Goal: Entertainment & Leisure: Consume media (video, audio)

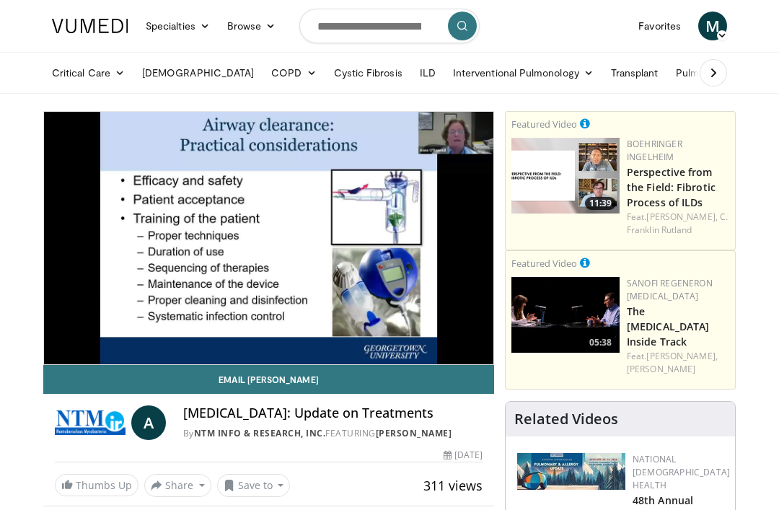
click at [387, 245] on icon "Video Player" at bounding box center [388, 238] width 40 height 40
click at [405, 254] on icon "Video Player" at bounding box center [388, 238] width 40 height 40
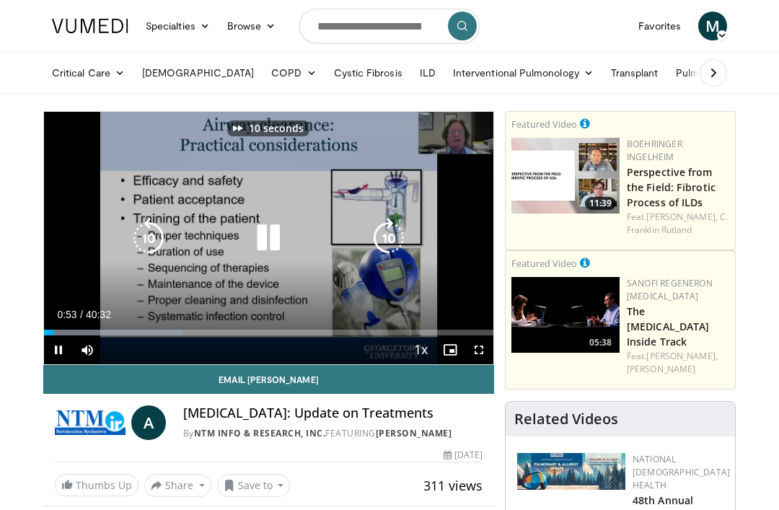
click at [394, 234] on icon "Video Player" at bounding box center [388, 238] width 40 height 40
click at [378, 243] on icon "Video Player" at bounding box center [388, 238] width 40 height 40
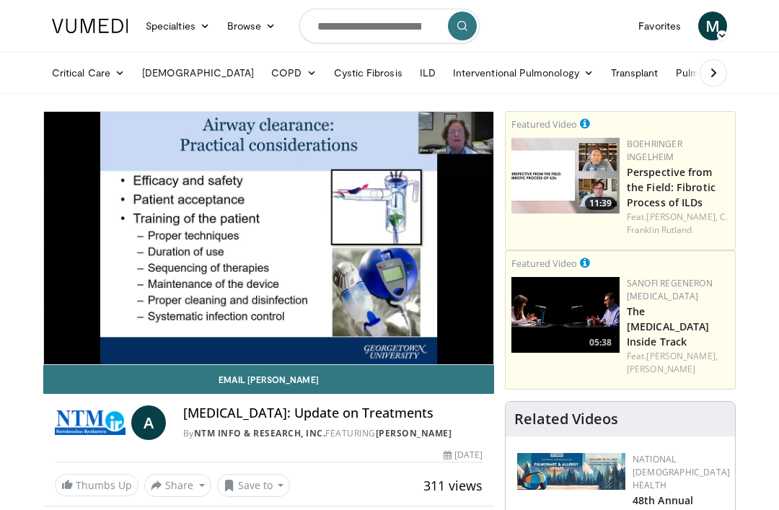
click at [368, 254] on div "10 seconds Tap to unmute" at bounding box center [268, 238] width 449 height 252
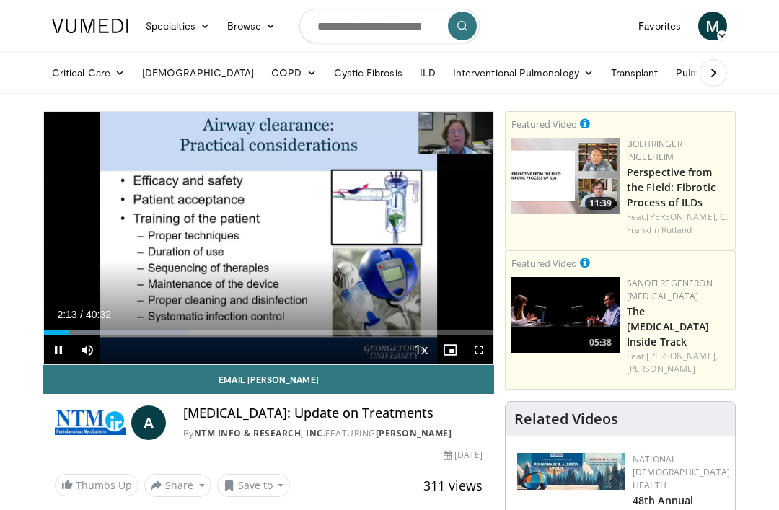
click at [398, 236] on icon "Video Player" at bounding box center [388, 238] width 40 height 40
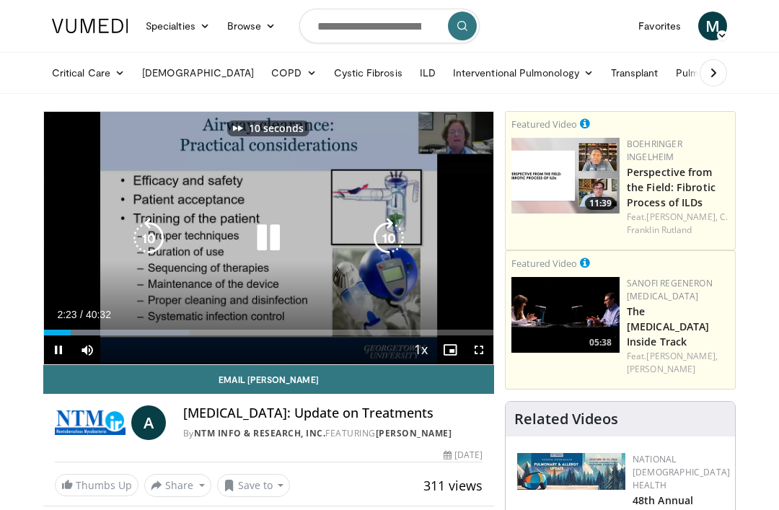
click at [389, 248] on icon "Video Player" at bounding box center [388, 238] width 40 height 40
click at [272, 239] on icon "Video Player" at bounding box center [268, 238] width 40 height 40
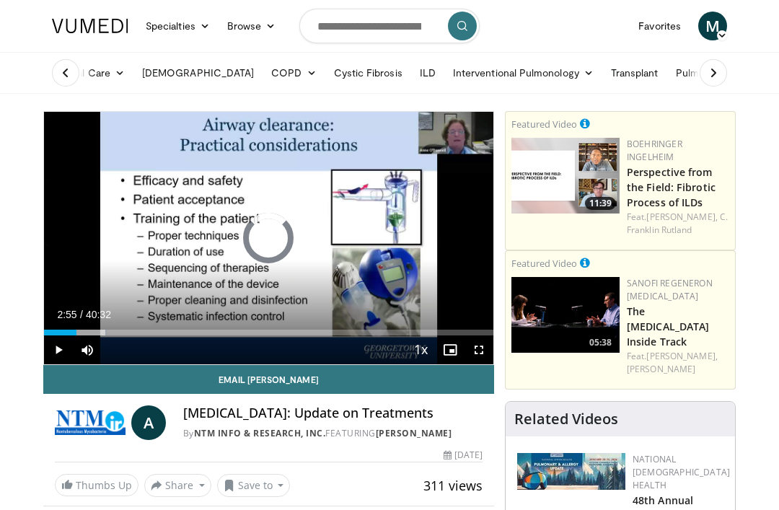
click at [107, 335] on div "Mute" at bounding box center [93, 349] width 40 height 29
click at [160, 248] on icon "Video Player" at bounding box center [148, 238] width 40 height 40
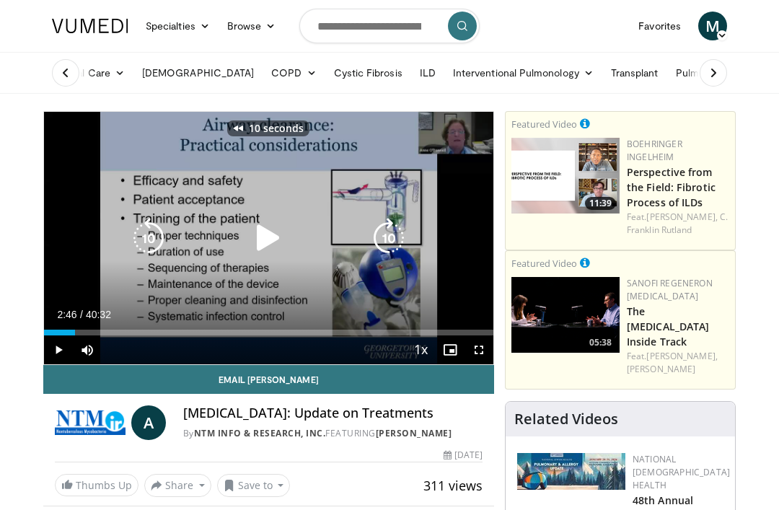
click at [265, 238] on icon "Video Player" at bounding box center [268, 238] width 40 height 40
click at [76, 324] on div "Loaded : 23.02%" at bounding box center [268, 329] width 449 height 14
click at [74, 332] on div "Progress Bar" at bounding box center [60, 332] width 32 height 6
click at [147, 242] on icon "Video Player" at bounding box center [148, 238] width 40 height 40
click at [135, 231] on icon "Video Player" at bounding box center [148, 238] width 40 height 40
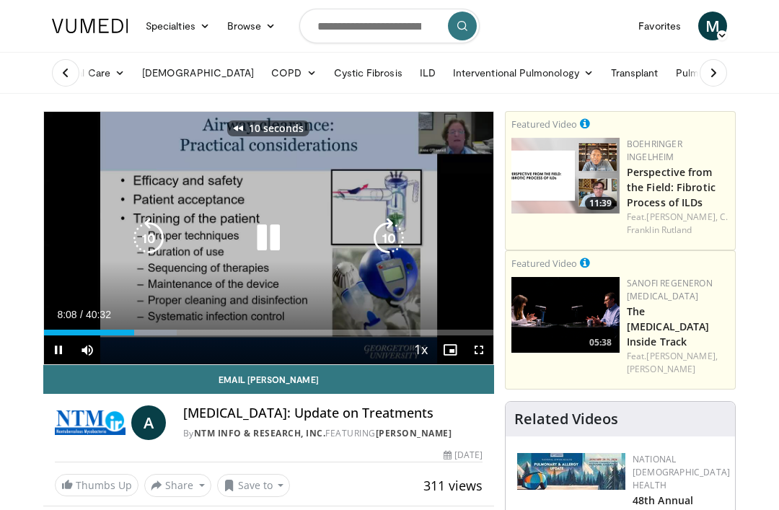
click at [137, 235] on icon "Video Player" at bounding box center [148, 238] width 40 height 40
click at [146, 242] on icon "Video Player" at bounding box center [148, 238] width 40 height 40
click at [140, 235] on icon "Video Player" at bounding box center [148, 238] width 40 height 40
click at [136, 235] on icon "Video Player" at bounding box center [148, 238] width 40 height 40
click at [139, 234] on icon "Video Player" at bounding box center [148, 238] width 40 height 40
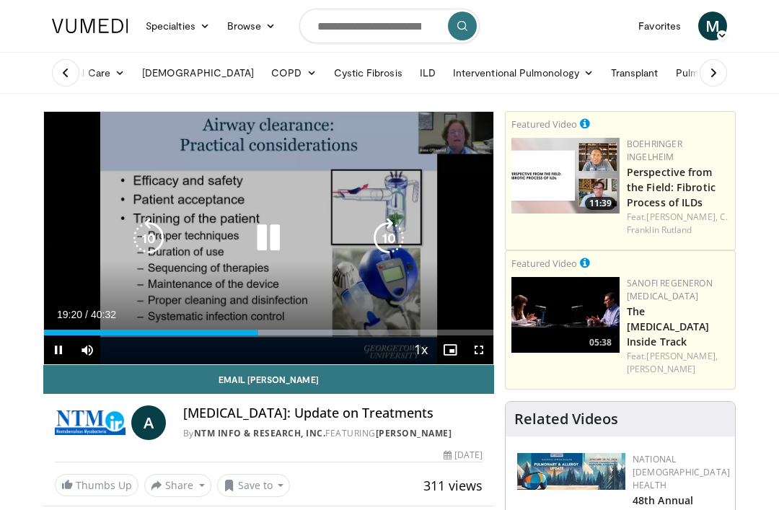
click at [277, 229] on icon "Video Player" at bounding box center [268, 238] width 40 height 40
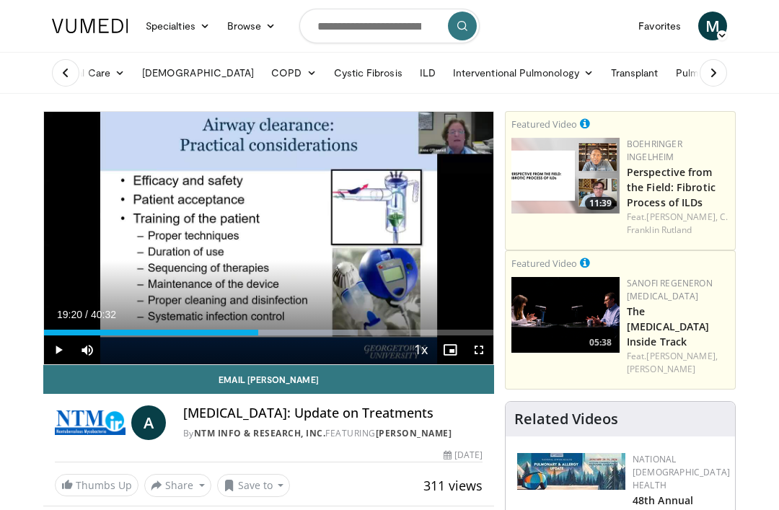
click at [273, 223] on icon "Video Player" at bounding box center [268, 238] width 40 height 40
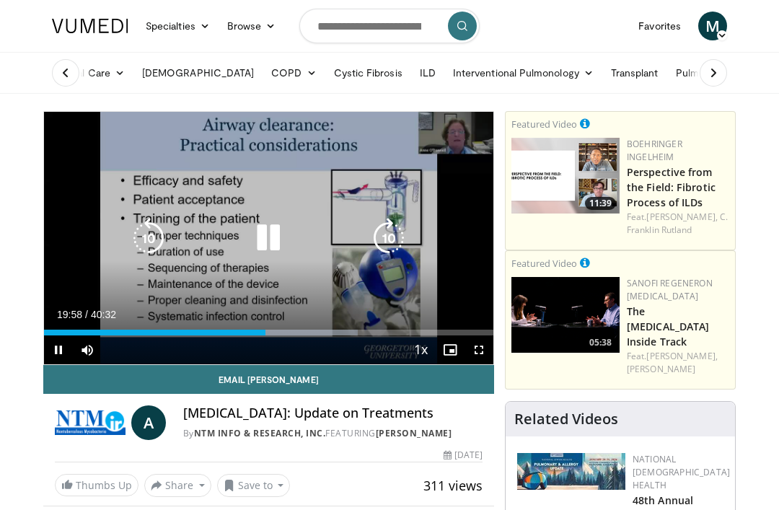
click at [262, 228] on icon "Video Player" at bounding box center [268, 238] width 40 height 40
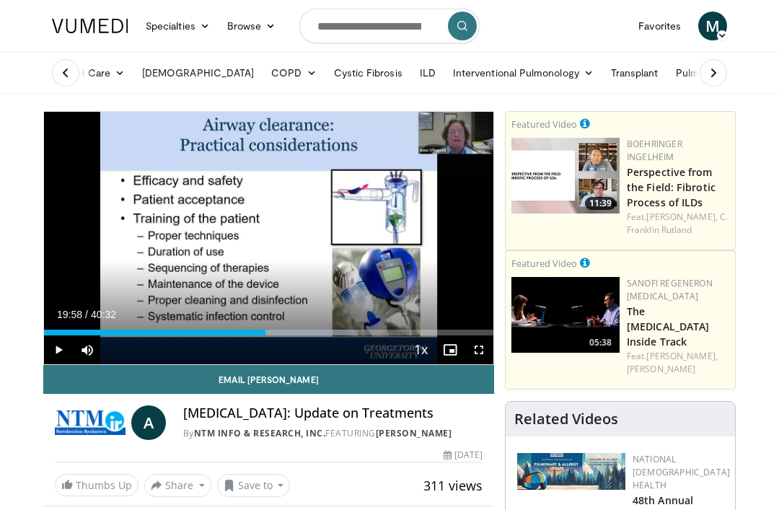
click at [249, 244] on icon "Video Player" at bounding box center [268, 238] width 40 height 40
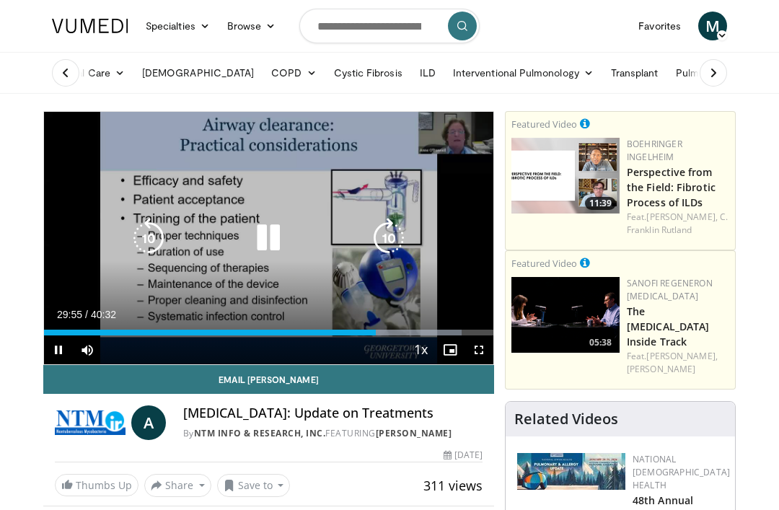
scroll to position [1, 0]
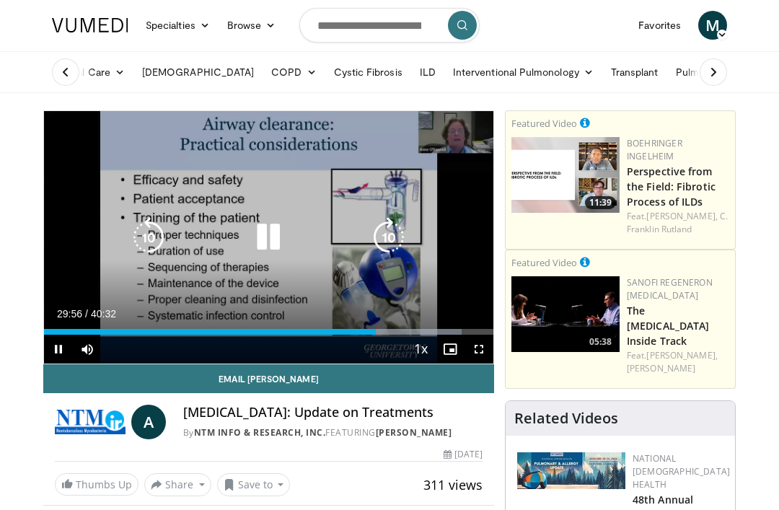
click at [143, 236] on icon "Video Player" at bounding box center [148, 237] width 40 height 40
click at [143, 231] on icon "Video Player" at bounding box center [148, 237] width 40 height 40
click at [143, 234] on icon "Video Player" at bounding box center [148, 237] width 40 height 40
click at [141, 229] on icon "Video Player" at bounding box center [148, 237] width 40 height 40
click at [141, 225] on icon "Video Player" at bounding box center [148, 237] width 40 height 40
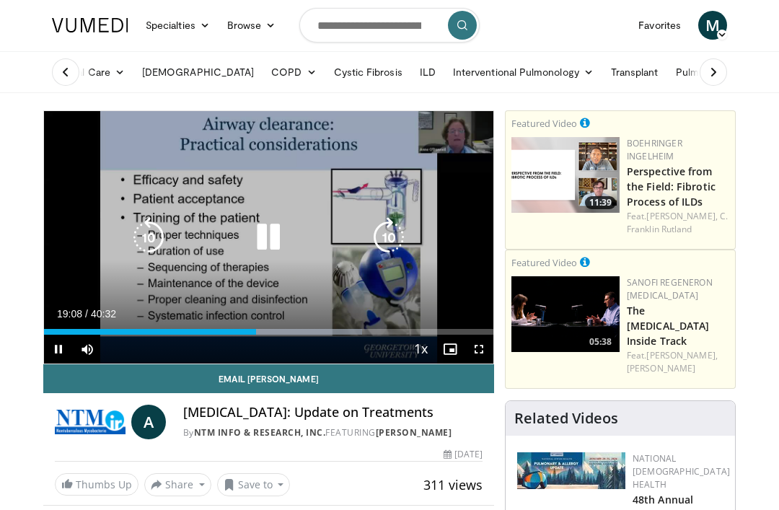
click at [384, 227] on icon "Video Player" at bounding box center [388, 237] width 40 height 40
click at [371, 238] on icon "Video Player" at bounding box center [388, 237] width 40 height 40
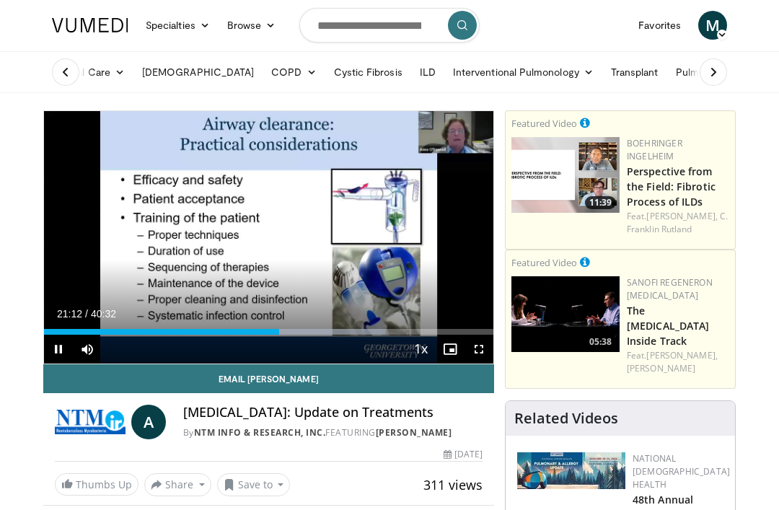
click at [399, 237] on icon "Video Player" at bounding box center [388, 237] width 40 height 40
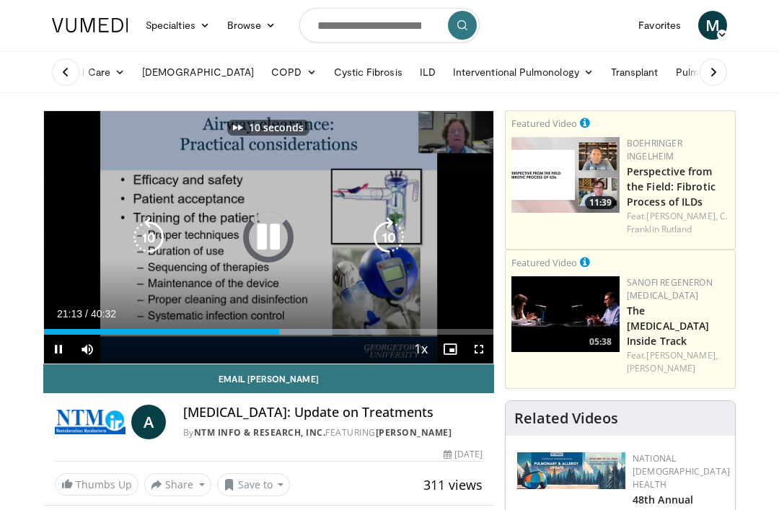
click at [405, 220] on icon "Video Player" at bounding box center [388, 237] width 40 height 40
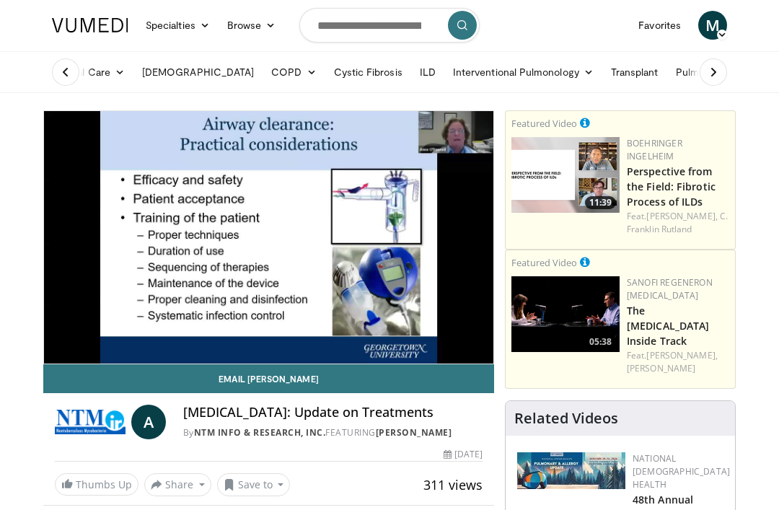
click at [395, 226] on icon "Video Player" at bounding box center [388, 237] width 40 height 40
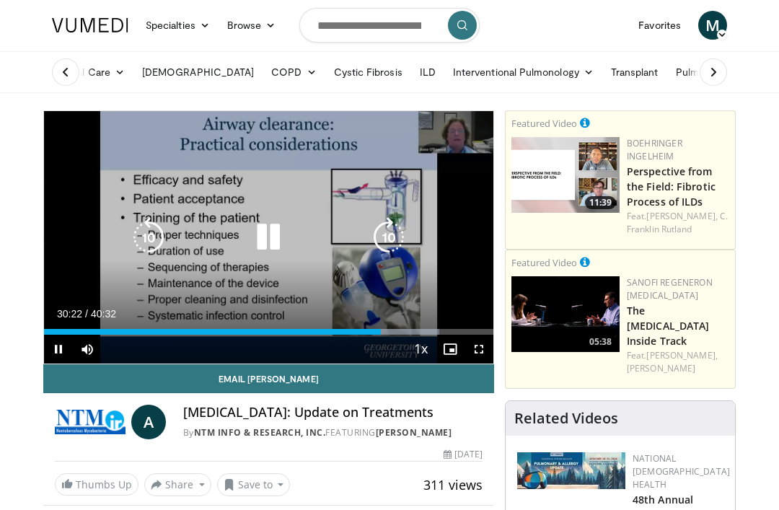
click at [388, 226] on icon "Video Player" at bounding box center [388, 237] width 40 height 40
click at [386, 217] on icon "Video Player" at bounding box center [388, 237] width 40 height 40
click at [398, 231] on icon "Video Player" at bounding box center [388, 237] width 40 height 40
click at [399, 234] on icon "Video Player" at bounding box center [388, 237] width 40 height 40
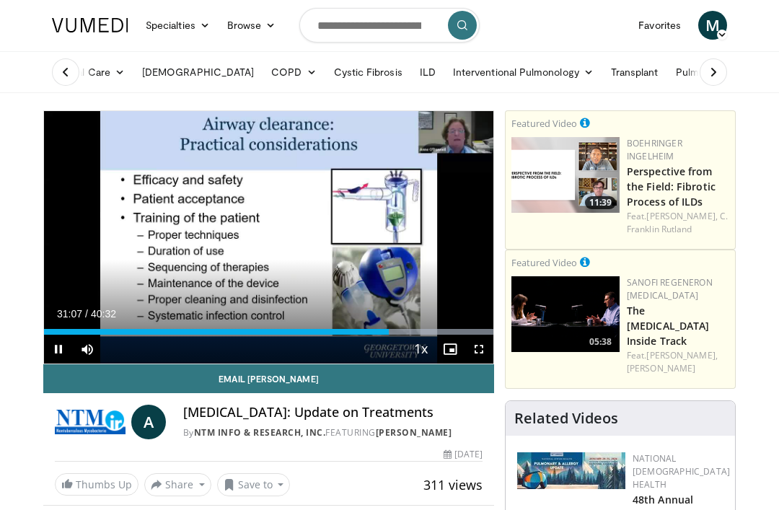
click at [384, 230] on icon "Video Player" at bounding box center [388, 237] width 40 height 40
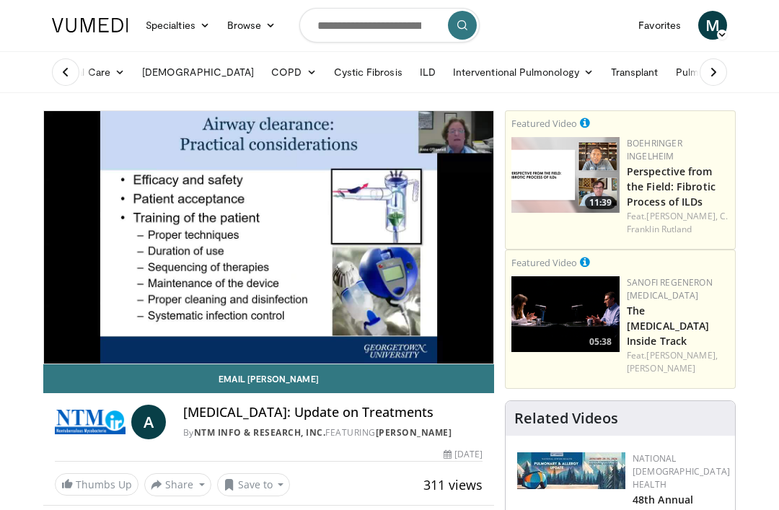
click at [391, 231] on icon "Video Player" at bounding box center [388, 237] width 40 height 40
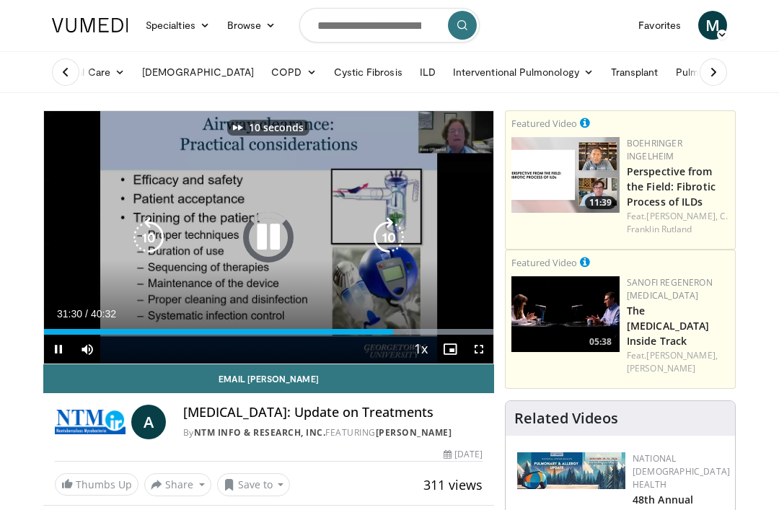
click at [391, 221] on icon "Video Player" at bounding box center [388, 237] width 40 height 40
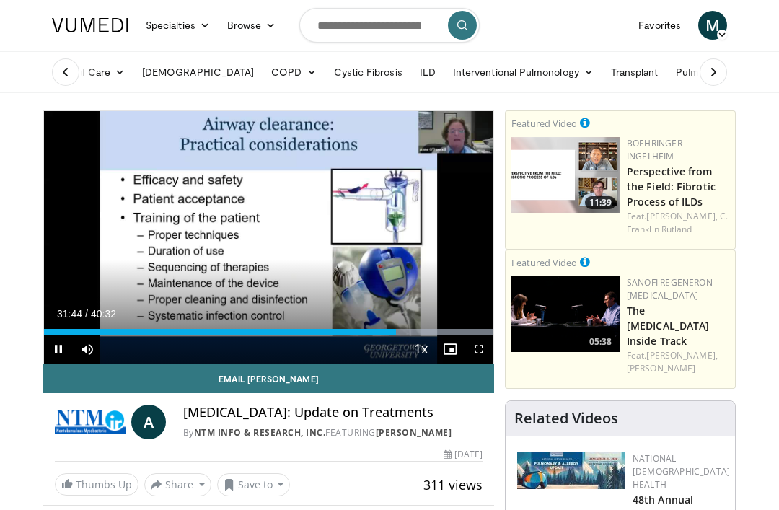
click at [381, 236] on icon "Video Player" at bounding box center [388, 237] width 40 height 40
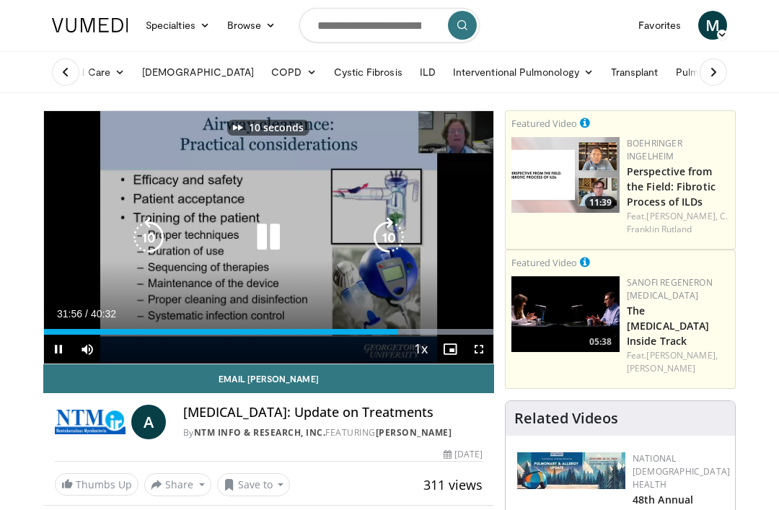
click at [379, 243] on icon "Video Player" at bounding box center [388, 237] width 40 height 40
click at [380, 249] on icon "Video Player" at bounding box center [388, 237] width 40 height 40
click at [376, 234] on icon "Video Player" at bounding box center [388, 237] width 40 height 40
click at [377, 235] on icon "Video Player" at bounding box center [388, 237] width 40 height 40
click at [378, 238] on icon "Video Player" at bounding box center [388, 237] width 40 height 40
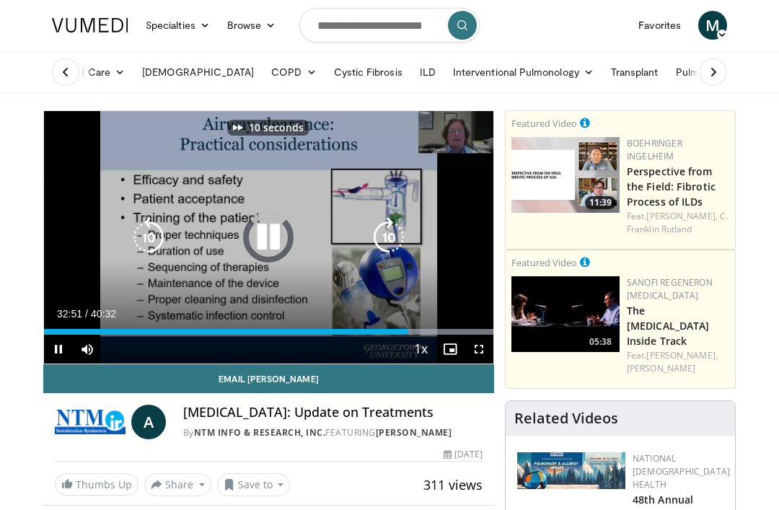
click at [382, 234] on icon "Video Player" at bounding box center [388, 237] width 40 height 40
click at [376, 236] on icon "Video Player" at bounding box center [388, 237] width 40 height 40
click at [370, 229] on icon "Video Player" at bounding box center [388, 237] width 40 height 40
click at [378, 237] on icon "Video Player" at bounding box center [388, 237] width 40 height 40
click at [376, 232] on icon "Video Player" at bounding box center [388, 237] width 40 height 40
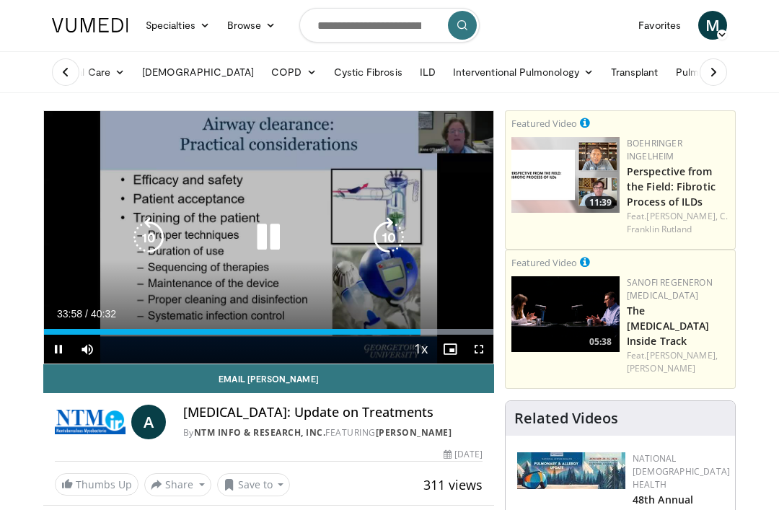
click at [374, 234] on icon "Video Player" at bounding box center [388, 237] width 40 height 40
click at [378, 229] on icon "Video Player" at bounding box center [388, 237] width 40 height 40
click at [382, 234] on icon "Video Player" at bounding box center [388, 237] width 40 height 40
click at [370, 228] on icon "Video Player" at bounding box center [388, 237] width 40 height 40
click at [370, 226] on icon "Video Player" at bounding box center [388, 237] width 40 height 40
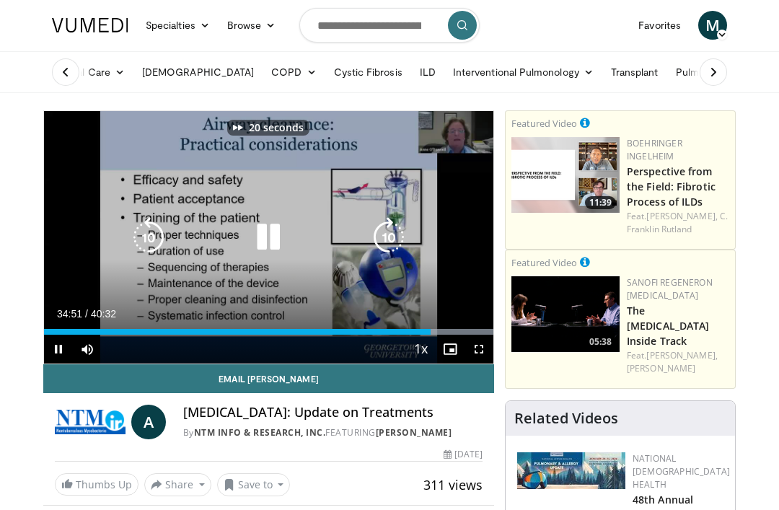
click at [372, 232] on icon "Video Player" at bounding box center [388, 237] width 40 height 40
click at [368, 225] on icon "Video Player" at bounding box center [388, 237] width 40 height 40
click at [368, 231] on icon "Video Player" at bounding box center [388, 237] width 40 height 40
click at [368, 233] on icon "Video Player" at bounding box center [388, 237] width 40 height 40
click at [365, 233] on div "Video Player" at bounding box center [269, 237] width 270 height 29
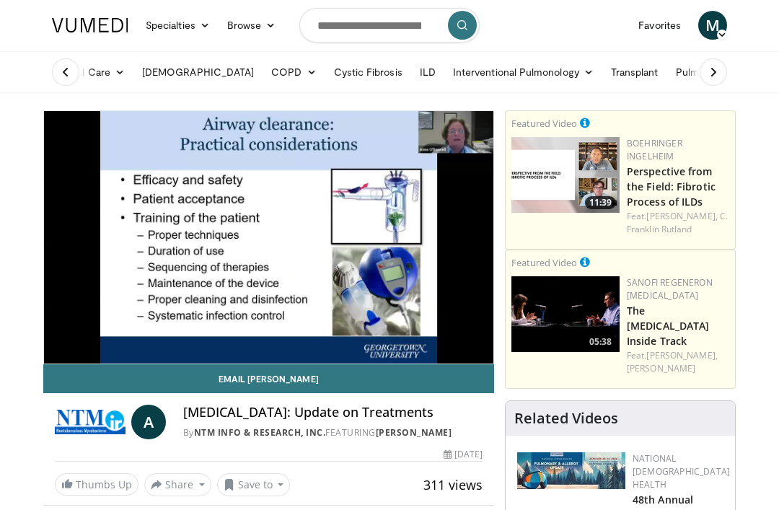
click at [369, 221] on icon "Video Player" at bounding box center [388, 237] width 40 height 40
click at [402, 223] on icon "Video Player" at bounding box center [388, 237] width 40 height 40
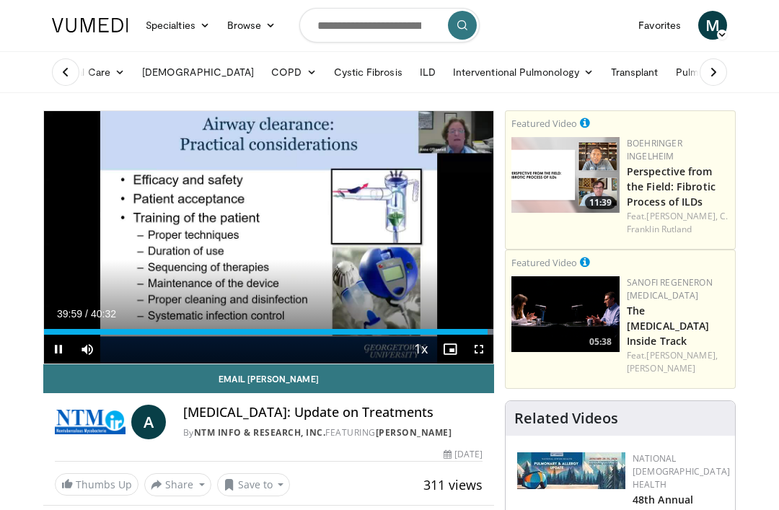
click at [262, 218] on icon "Video Player" at bounding box center [268, 237] width 40 height 40
